Goal: Task Accomplishment & Management: Complete application form

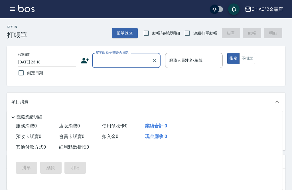
scroll to position [24, 0]
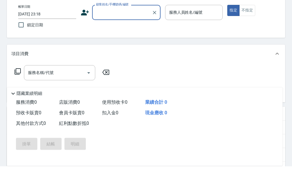
click at [26, 37] on input "[DATE] 23:18" at bounding box center [47, 37] width 58 height 9
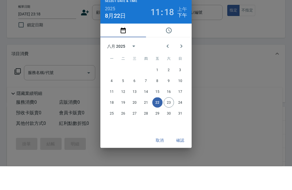
click at [34, 37] on div "Select date & time 2025 [DATE] 11 : 18 上午 下午 八月 2025 一 二 三 四 五 六 日 1 2 3 4 5 6 …" at bounding box center [146, 95] width 292 height 190
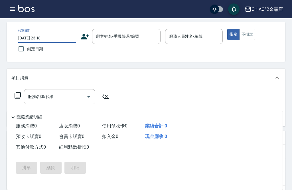
click at [35, 37] on input "[DATE] 23:18" at bounding box center [47, 37] width 58 height 9
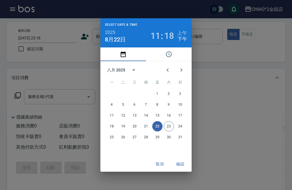
click at [186, 164] on button "確認" at bounding box center [180, 164] width 18 height 11
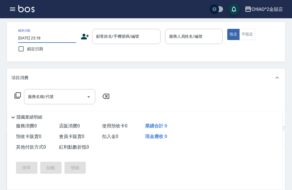
click at [56, 41] on input "[DATE] 23:18" at bounding box center [47, 37] width 58 height 9
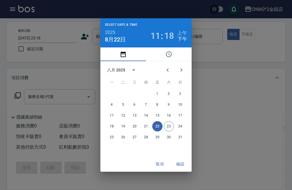
click at [230, 82] on div "Select date & time 2025 [DATE] 11 : 18 上午 下午 八月 2025 一 二 三 四 五 六 日 1 2 3 4 5 6 …" at bounding box center [146, 95] width 292 height 190
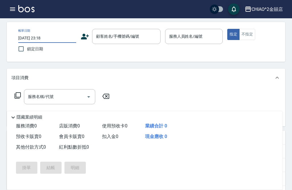
scroll to position [17, 0]
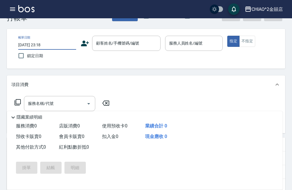
click at [106, 43] on div "顧客姓名/手機號碼/編號 顧客姓名/手機號碼/編號" at bounding box center [126, 43] width 68 height 15
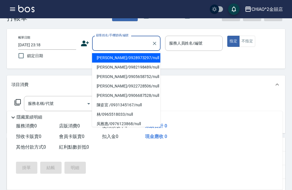
click at [140, 60] on li "[PERSON_NAME]/0928973297/null" at bounding box center [126, 57] width 68 height 9
type input "[PERSON_NAME]/0928973297/null"
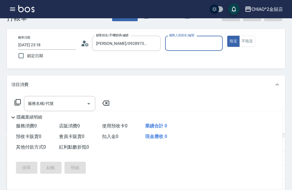
click at [145, 41] on input "[PERSON_NAME]/0928973297/null" at bounding box center [122, 43] width 55 height 10
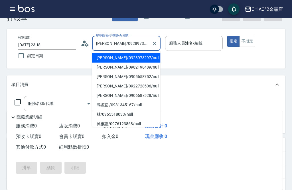
click at [156, 43] on icon "Clear" at bounding box center [155, 43] width 6 height 6
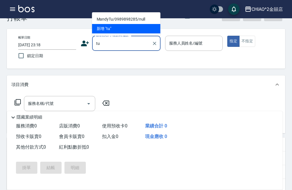
type input "tu"
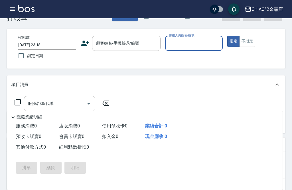
click at [103, 46] on div "顧客姓名/手機號碼/編號 顧客姓名/手機號碼/編號" at bounding box center [126, 43] width 68 height 15
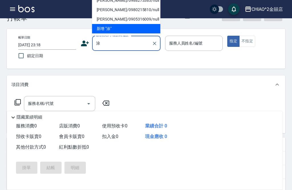
scroll to position [5, 0]
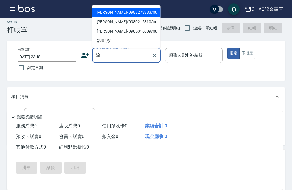
click at [102, 13] on li "[PERSON_NAME]/0988273383/null" at bounding box center [126, 12] width 68 height 9
type input "[PERSON_NAME]/0988273383/null"
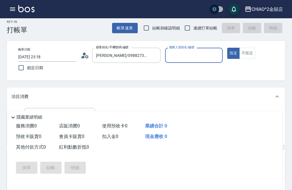
click at [198, 55] on input "服務人員姓名/編號" at bounding box center [194, 55] width 53 height 10
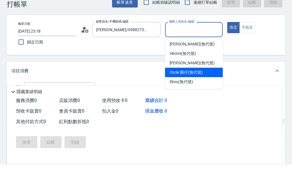
click at [207, 93] on div "Circle 圓仔 (無代號)" at bounding box center [194, 97] width 58 height 9
type input "Circle 圓仔(無代號)"
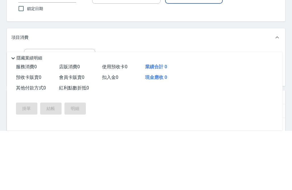
click at [38, 108] on div "服務名稱/代號 服務名稱/代號" at bounding box center [59, 115] width 71 height 15
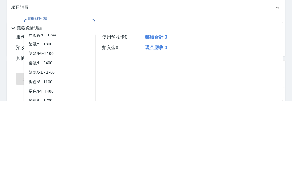
scroll to position [207, 0]
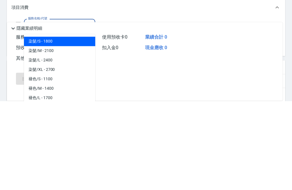
click at [33, 126] on span "染髮/S - 1800" at bounding box center [59, 130] width 71 height 9
type input "染髮/S"
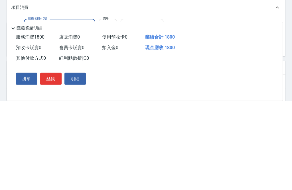
click at [107, 108] on input "1800" at bounding box center [108, 115] width 19 height 15
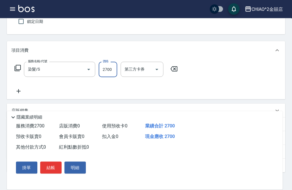
scroll to position [60, 0]
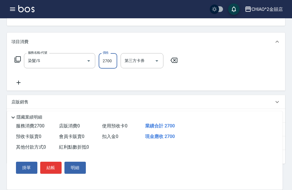
type input "2700"
click at [52, 173] on button "結帳" at bounding box center [50, 167] width 21 height 12
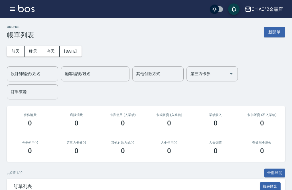
click at [277, 32] on button "新開單" at bounding box center [274, 32] width 21 height 11
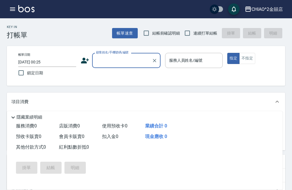
click at [42, 63] on input "[DATE] 00:25" at bounding box center [47, 61] width 58 height 9
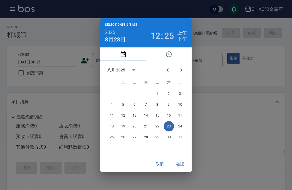
click at [268, 66] on div "Select date & time 2025 [DATE] 12 : 25 上午 下午 八月 2025 一 二 三 四 五 六 日 1 2 3 4 5 6 …" at bounding box center [146, 95] width 292 height 190
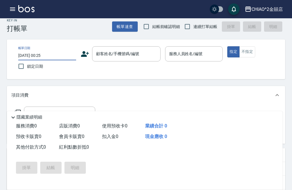
scroll to position [7, 0]
click at [12, 6] on icon "button" at bounding box center [12, 9] width 7 height 7
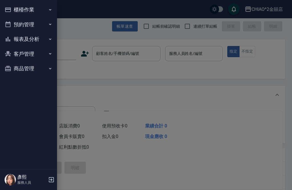
click at [16, 12] on button "櫃檯作業" at bounding box center [28, 9] width 52 height 15
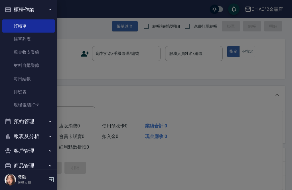
click at [19, 36] on link "帳單列表" at bounding box center [28, 39] width 52 height 13
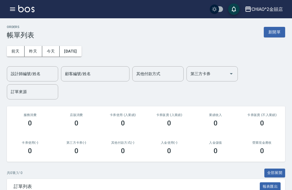
click at [35, 50] on button "昨天" at bounding box center [34, 51] width 18 height 11
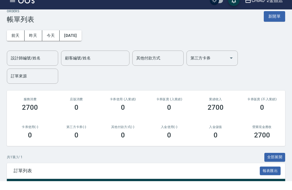
scroll to position [16, 0]
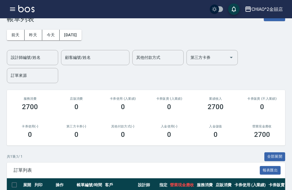
click at [11, 10] on icon "button" at bounding box center [12, 9] width 7 height 7
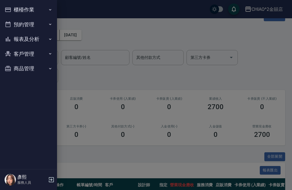
click at [261, 62] on div at bounding box center [146, 95] width 292 height 190
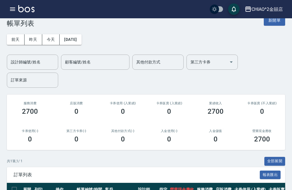
scroll to position [0, 0]
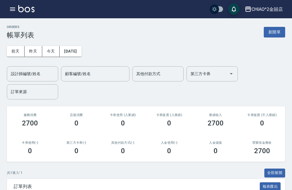
click at [275, 33] on button "新開單" at bounding box center [274, 32] width 21 height 11
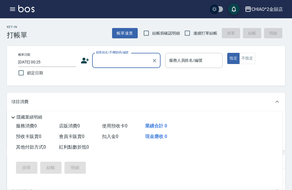
click at [48, 62] on input "[DATE] 00:25" at bounding box center [47, 61] width 58 height 9
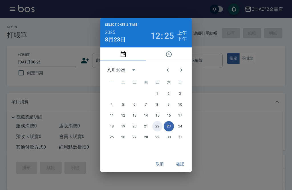
click at [159, 126] on button "22" at bounding box center [157, 126] width 10 height 10
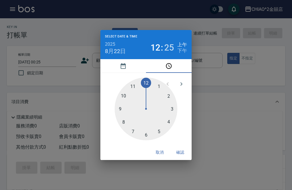
type input "[DATE] 00:25"
click at [183, 166] on div "Select date & time 2025 [DATE] 12 : 25 上午 下午 1 2 3 4 5 6 7 8 9 10 11 12 取消 確認" at bounding box center [146, 95] width 292 height 190
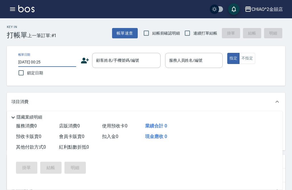
click at [182, 166] on div "Select date & time 2025 [DATE] 12 : 25 上午 下午 1 2 3 4 5 6 7 8 9 10 11 12 取消 確認" at bounding box center [146, 95] width 292 height 190
click at [145, 60] on input "顧客姓名/手機號碼/編號" at bounding box center [122, 60] width 55 height 10
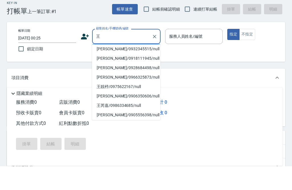
scroll to position [20, 0]
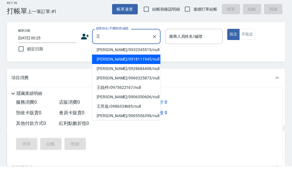
click at [103, 78] on li "[PERSON_NAME]/0918111945/null" at bounding box center [126, 82] width 68 height 9
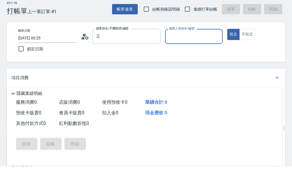
type input "[PERSON_NAME]/0918111945/null"
click at [201, 55] on input "服務人員姓名/編號" at bounding box center [194, 60] width 53 height 10
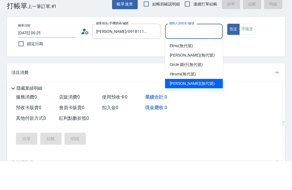
click at [207, 108] on div "[PERSON_NAME] (無代號)" at bounding box center [194, 112] width 58 height 9
type input "[PERSON_NAME](無代號)"
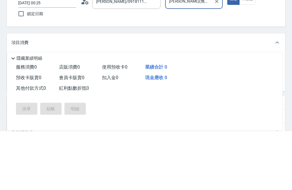
click at [45, 113] on div "服務名稱/代號 服務名稱/代號" at bounding box center [59, 120] width 71 height 15
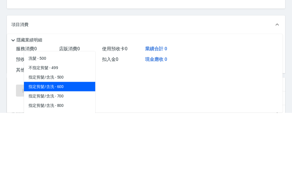
click at [46, 159] on span "指定剪髮/含洗 - 600" at bounding box center [59, 163] width 71 height 9
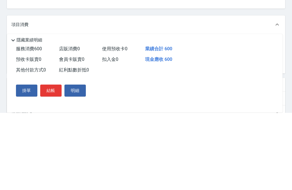
type input "指定剪髮/含洗"
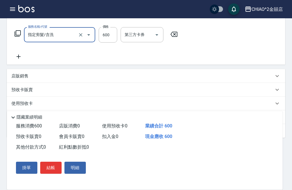
scroll to position [87, 0]
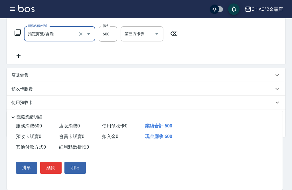
click at [49, 173] on button "結帳" at bounding box center [50, 167] width 21 height 12
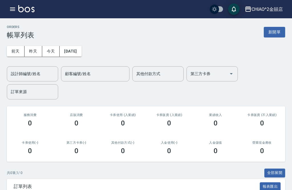
click at [275, 32] on button "新開單" at bounding box center [274, 32] width 21 height 11
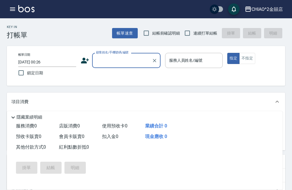
click at [45, 63] on input "[DATE] 00:26" at bounding box center [47, 61] width 58 height 9
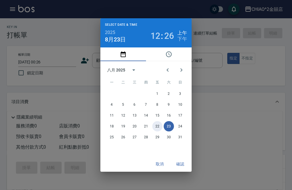
click at [159, 131] on button "22" at bounding box center [157, 126] width 10 height 10
type input "[DATE] 00:26"
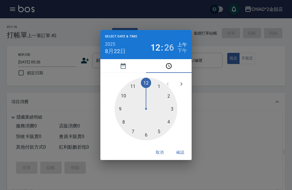
click at [181, 157] on button "確認" at bounding box center [180, 152] width 18 height 11
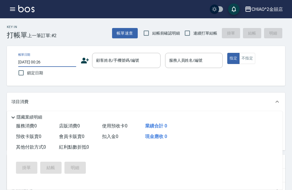
click at [105, 61] on div "顧客姓名/手機號碼/編號 顧客姓名/手機號碼/編號" at bounding box center [126, 60] width 68 height 15
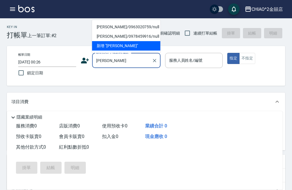
click at [103, 27] on li "[PERSON_NAME]/0963020759/null" at bounding box center [126, 26] width 68 height 9
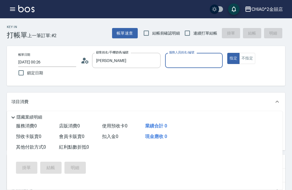
type input "[PERSON_NAME]/0963020759/null"
click at [200, 62] on input "服務人員姓名/編號" at bounding box center [194, 60] width 53 height 10
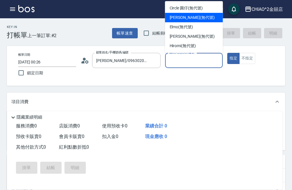
click at [207, 17] on div "[PERSON_NAME] (無代號)" at bounding box center [194, 17] width 58 height 9
type input "[PERSON_NAME](無代號)"
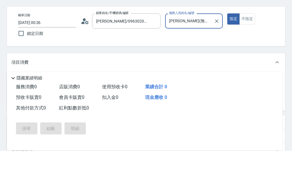
click at [44, 113] on div "服務名稱/代號 服務名稱/代號" at bounding box center [59, 120] width 71 height 15
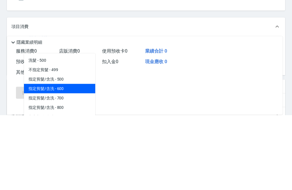
click at [47, 159] on span "指定剪髮/含洗 - 600" at bounding box center [59, 163] width 71 height 9
type input "指定剪髮/含洗"
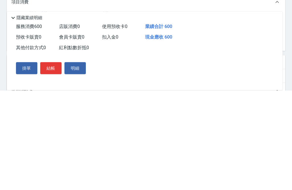
click at [14, 116] on icon at bounding box center [17, 119] width 7 height 7
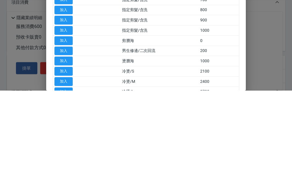
scroll to position [100, 0]
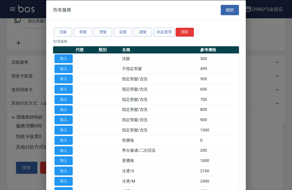
click at [261, 49] on div at bounding box center [146, 95] width 292 height 190
click at [233, 9] on button "關閉" at bounding box center [230, 10] width 18 height 11
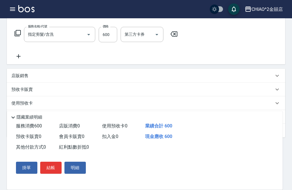
scroll to position [84, 0]
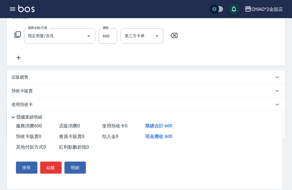
click at [19, 57] on icon at bounding box center [19, 58] width 4 height 4
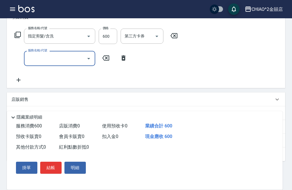
click at [40, 58] on input "服務名稱/代號" at bounding box center [56, 58] width 58 height 10
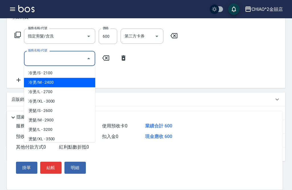
scroll to position [102, 0]
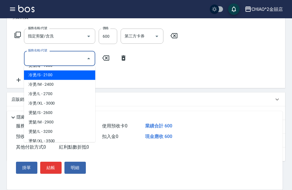
click at [35, 74] on span "冷燙/S - 2100" at bounding box center [59, 74] width 71 height 9
type input "冷燙/S"
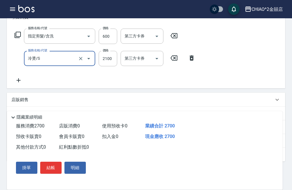
click at [110, 57] on input "2100" at bounding box center [108, 58] width 19 height 15
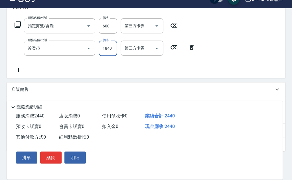
type input "1840"
click at [21, 77] on icon at bounding box center [18, 80] width 14 height 7
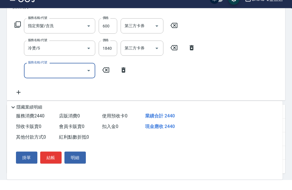
click at [37, 76] on input "服務名稱/代號" at bounding box center [56, 81] width 58 height 10
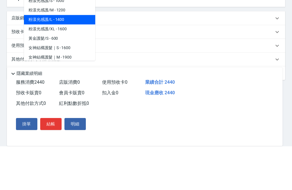
scroll to position [368, 0]
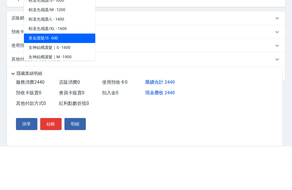
click at [78, 77] on span "黃金護髮/S - 600" at bounding box center [59, 81] width 71 height 9
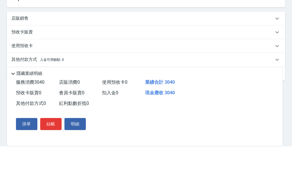
type input "黃金護髮/S"
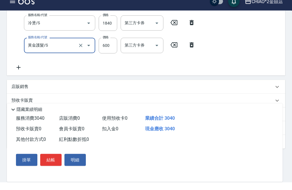
scroll to position [111, 0]
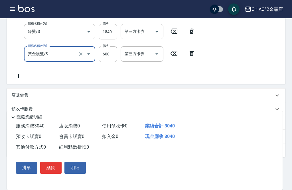
click at [110, 50] on input "600" at bounding box center [108, 53] width 19 height 15
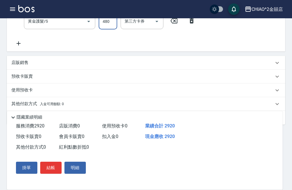
scroll to position [145, 0]
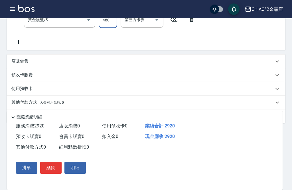
type input "480"
click at [30, 101] on p "其他付款方式 入金可用餘額: 0" at bounding box center [37, 102] width 52 height 6
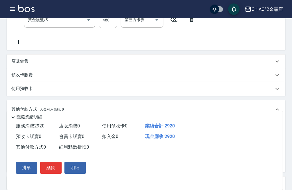
scroll to position [0, 0]
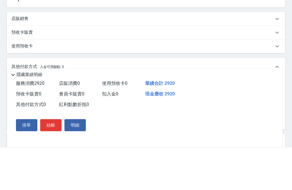
click at [26, 118] on label "其他付款方式" at bounding box center [24, 120] width 18 height 4
click at [26, 123] on input "其他付款方式" at bounding box center [47, 128] width 66 height 10
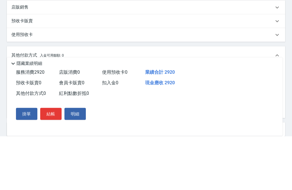
click at [27, 123] on input "其他付款方式" at bounding box center [47, 128] width 66 height 10
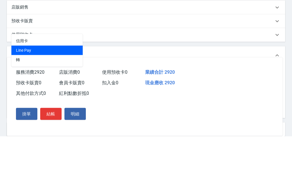
click at [20, 100] on span "Line Pay" at bounding box center [46, 104] width 71 height 9
type input "Line Pay"
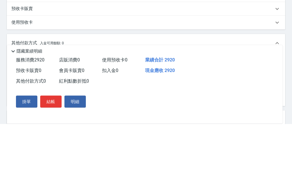
click at [97, 121] on input "0" at bounding box center [107, 128] width 43 height 15
type input "2920"
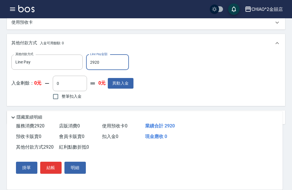
click at [51, 173] on button "結帳" at bounding box center [50, 167] width 21 height 12
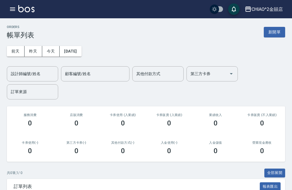
click at [277, 31] on button "新開單" at bounding box center [274, 32] width 21 height 11
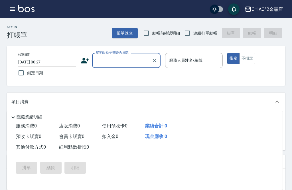
click at [41, 58] on input "[DATE] 00:27" at bounding box center [47, 61] width 58 height 9
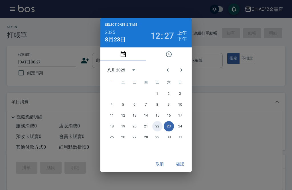
click at [159, 131] on button "22" at bounding box center [157, 126] width 10 height 10
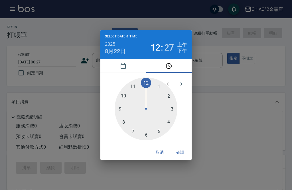
type input "[DATE] 00:27"
click at [182, 157] on button "確認" at bounding box center [180, 152] width 18 height 11
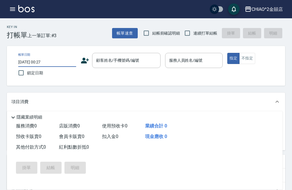
click at [115, 58] on div "顧客姓名/手機號碼/編號 顧客姓名/手機號碼/編號" at bounding box center [126, 60] width 68 height 15
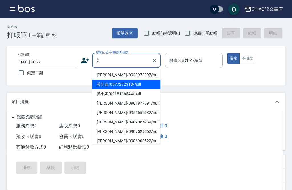
click at [102, 85] on li "黃則嘉/0977272318/null" at bounding box center [126, 84] width 68 height 9
type input "黃則嘉/0977272318/null"
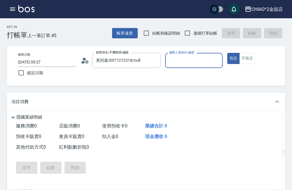
click at [180, 58] on input "服務人員姓名/編號" at bounding box center [194, 60] width 53 height 10
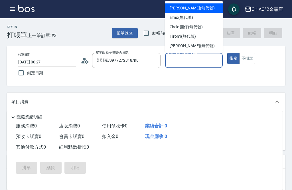
click at [211, 48] on div "[PERSON_NAME] (無代號)" at bounding box center [194, 45] width 58 height 9
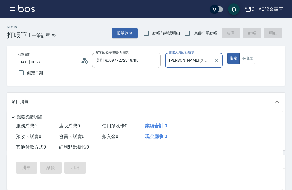
type input "[PERSON_NAME](無代號)"
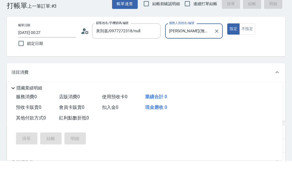
click at [249, 53] on button "不指定" at bounding box center [247, 58] width 16 height 11
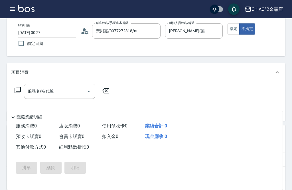
click at [40, 92] on div "服務名稱/代號 服務名稱/代號" at bounding box center [59, 91] width 71 height 15
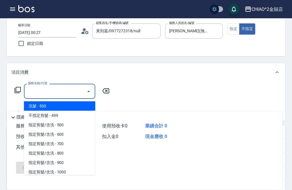
scroll to position [29, 0]
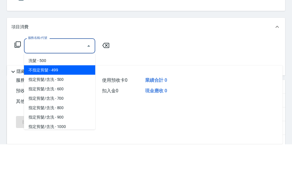
click at [37, 111] on span "不指定剪髮 - 499" at bounding box center [59, 115] width 71 height 9
type input "不指定剪髮"
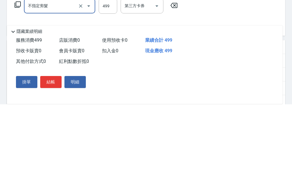
click at [50, 161] on button "結帳" at bounding box center [50, 167] width 21 height 12
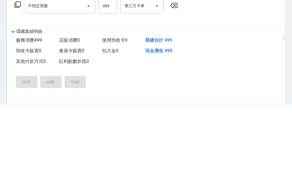
scroll to position [100, 0]
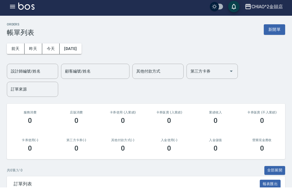
scroll to position [3, 0]
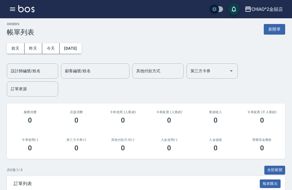
click at [269, 27] on button "新開單" at bounding box center [274, 29] width 21 height 11
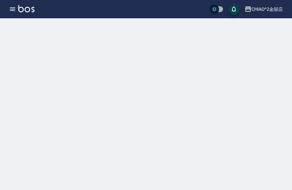
click at [268, 30] on div at bounding box center [146, 25] width 292 height 14
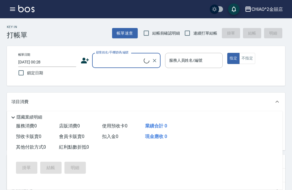
click at [36, 62] on input "[DATE] 00:28" at bounding box center [47, 61] width 58 height 9
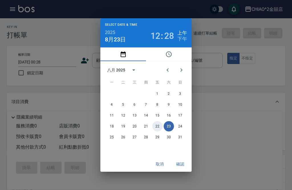
click at [160, 128] on button "22" at bounding box center [157, 126] width 10 height 10
type input "[DATE] 00:28"
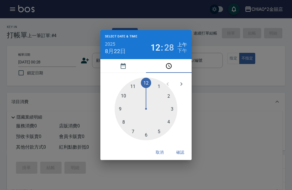
click at [180, 153] on button "確認" at bounding box center [180, 152] width 18 height 11
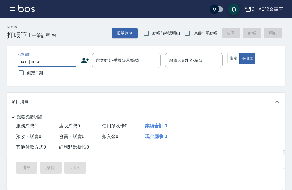
click at [109, 59] on div "顧客姓名/手機號碼/編號 顧客姓名/手機號碼/編號" at bounding box center [126, 60] width 68 height 15
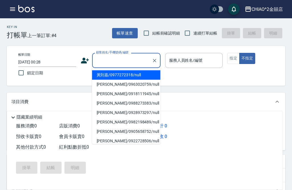
scroll to position [3, 0]
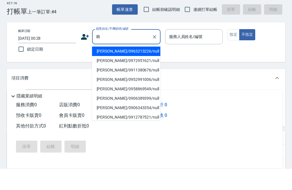
click at [99, 68] on li "[PERSON_NAME]/0963213226/null" at bounding box center [126, 72] width 68 height 9
type input "[PERSON_NAME]/0963213226/null"
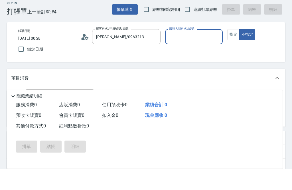
click at [202, 53] on input "服務人員姓名/編號" at bounding box center [194, 58] width 53 height 10
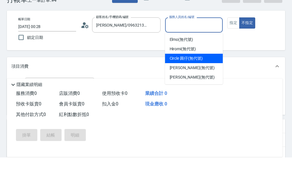
click at [207, 86] on div "Circle 圓仔 (無代號)" at bounding box center [194, 90] width 58 height 9
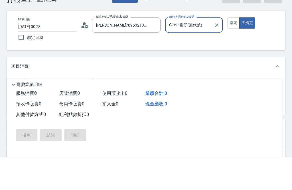
type input "Circle 圓仔(無代號)"
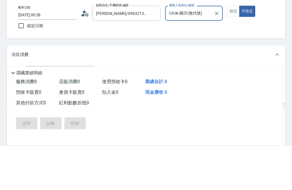
click at [42, 110] on div "服務名稱/代號 服務名稱/代號" at bounding box center [59, 117] width 71 height 15
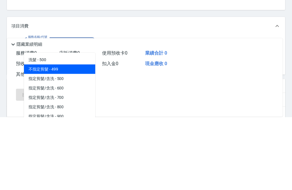
click at [41, 137] on span "不指定剪髮 - 499" at bounding box center [59, 141] width 71 height 9
type input "不指定剪髮"
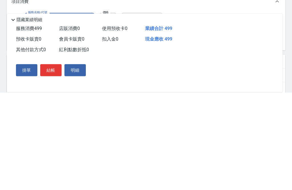
scroll to position [8, 0]
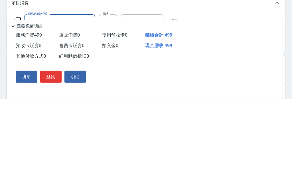
click at [20, 114] on p "隱藏業績明細" at bounding box center [30, 117] width 26 height 6
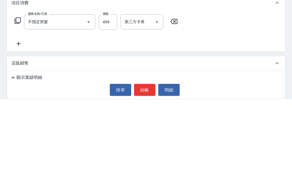
scroll to position [47, 0]
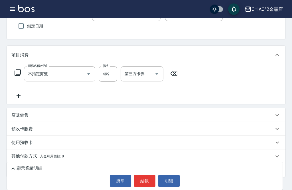
click at [34, 157] on p "其他付款方式 入金可用餘額: 0" at bounding box center [37, 156] width 52 height 6
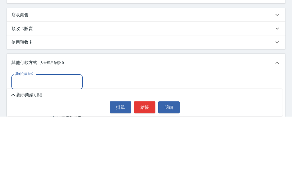
scroll to position [76, 0]
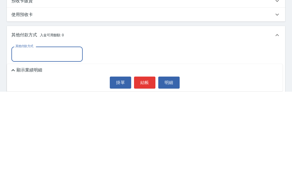
click at [23, 147] on input "其他付款方式" at bounding box center [47, 152] width 66 height 10
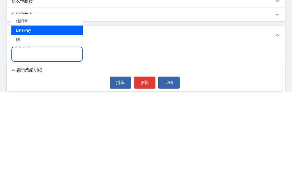
click at [18, 124] on span "Line Pay" at bounding box center [46, 128] width 71 height 9
type input "Line Pay"
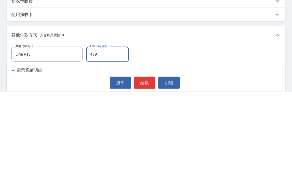
type input "499"
click at [235, 145] on div "其他付款方式 Line Pay 其他付款方式 Line Pay金額 499 Line Pay金額 入金剩餘： 0元 0 ​ 整筆扣入金 0元 異動入金" at bounding box center [145, 168] width 269 height 47
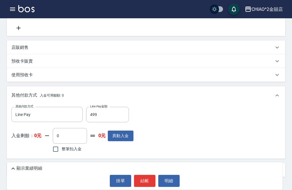
click at [51, 186] on div "掛單 結帳 明細" at bounding box center [145, 180] width 270 height 12
click at [24, 171] on p "顯示業績明細" at bounding box center [30, 168] width 26 height 6
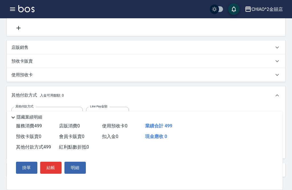
click at [52, 173] on button "結帳" at bounding box center [50, 167] width 21 height 12
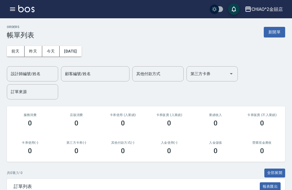
click at [277, 35] on button "新開單" at bounding box center [274, 32] width 21 height 11
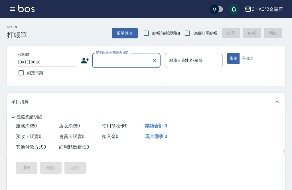
click at [252, 56] on button "不指定" at bounding box center [247, 58] width 16 height 11
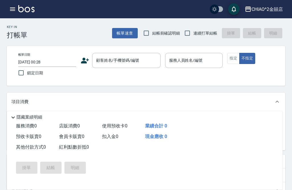
click at [34, 63] on input "[DATE] 00:28" at bounding box center [47, 61] width 58 height 9
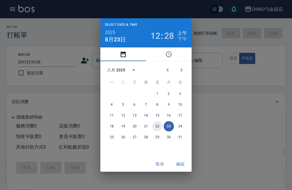
click at [157, 131] on button "22" at bounding box center [157, 126] width 10 height 10
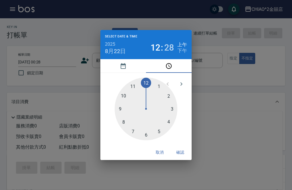
type input "[DATE] 00:28"
click at [182, 157] on button "確認" at bounding box center [180, 152] width 18 height 11
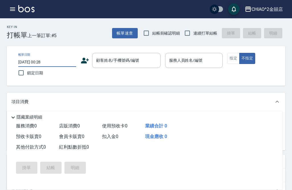
click at [131, 56] on input "顧客姓名/手機號碼/編號" at bounding box center [122, 60] width 55 height 10
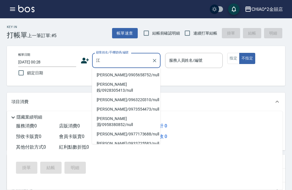
click at [146, 75] on li "[PERSON_NAME]/0905658752/null" at bounding box center [126, 74] width 68 height 9
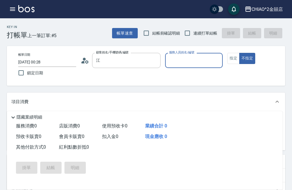
type input "[PERSON_NAME]/0905658752/null"
click at [205, 60] on input "服務人員姓名/編號" at bounding box center [194, 60] width 53 height 10
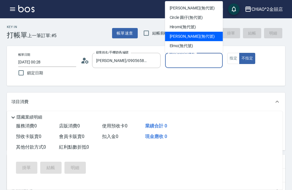
click at [212, 36] on div "[PERSON_NAME] (無代號)" at bounding box center [194, 36] width 58 height 9
type input "[PERSON_NAME](無代號)"
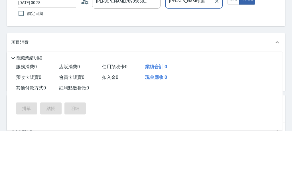
click at [38, 113] on div "服務名稱/代號 服務名稱/代號" at bounding box center [59, 120] width 71 height 15
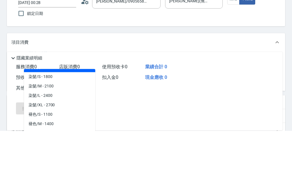
scroll to position [207, 0]
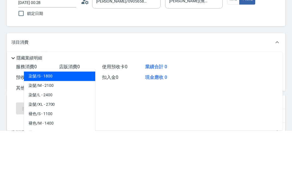
click at [35, 131] on span "染髮/S - 1800" at bounding box center [59, 135] width 71 height 9
type input "染髮/S"
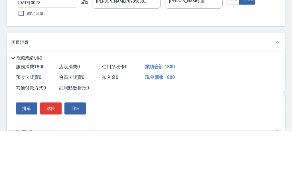
click at [107, 113] on input "1800" at bounding box center [108, 120] width 19 height 15
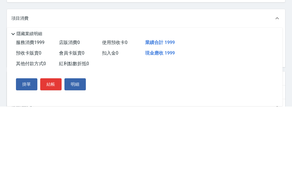
type input "1999"
click at [231, 111] on div "服務名稱/代號 染髮/S 服務名稱/代號 價格 1999 價格 第三方卡券 第三方卡券" at bounding box center [146, 131] width 278 height 40
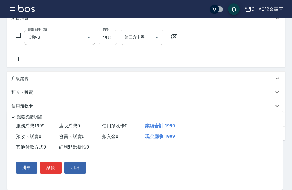
click at [19, 59] on icon at bounding box center [19, 59] width 4 height 4
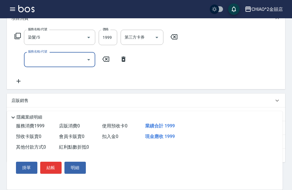
click at [33, 62] on input "服務名稱/代號" at bounding box center [56, 59] width 58 height 10
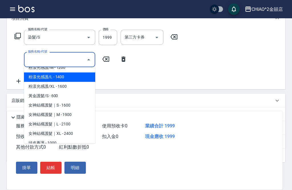
scroll to position [392, 0]
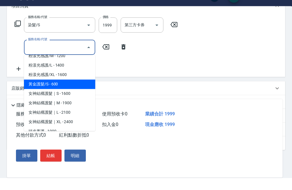
click at [36, 92] on span "黃金護髮/S - 600" at bounding box center [59, 96] width 71 height 9
type input "黃金護髮/S"
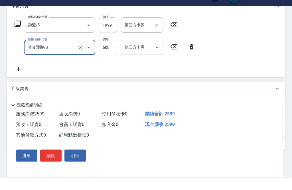
click at [107, 52] on input "600" at bounding box center [108, 59] width 19 height 15
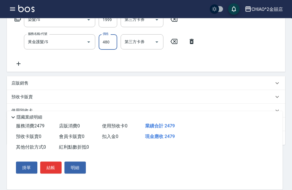
scroll to position [103, 0]
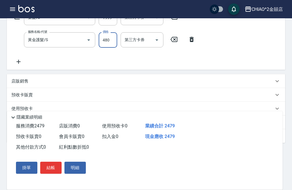
type input "480"
click at [50, 173] on button "結帳" at bounding box center [50, 167] width 21 height 12
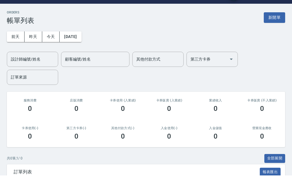
scroll to position [15, 0]
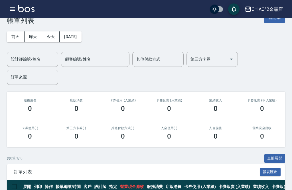
click at [50, 39] on button "今天" at bounding box center [51, 36] width 18 height 11
click at [37, 36] on button "昨天" at bounding box center [34, 36] width 18 height 11
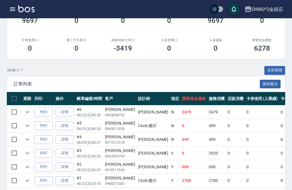
scroll to position [103, 0]
